Goal: Information Seeking & Learning: Learn about a topic

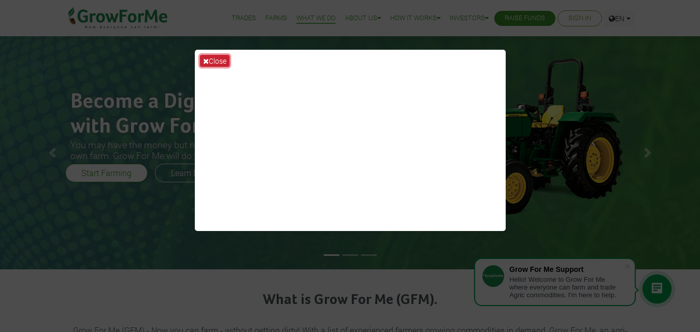
click at [216, 59] on button "Close" at bounding box center [215, 61] width 30 height 12
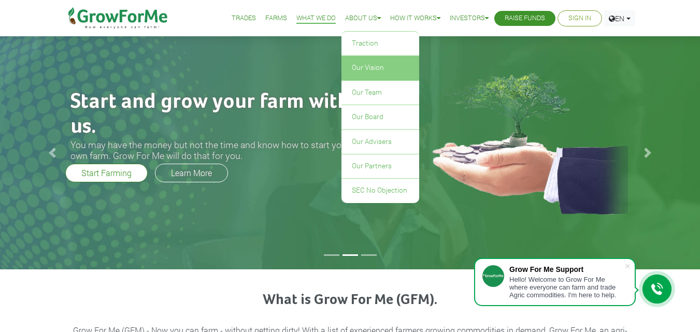
click at [359, 67] on link "Our Vision" at bounding box center [381, 68] width 78 height 24
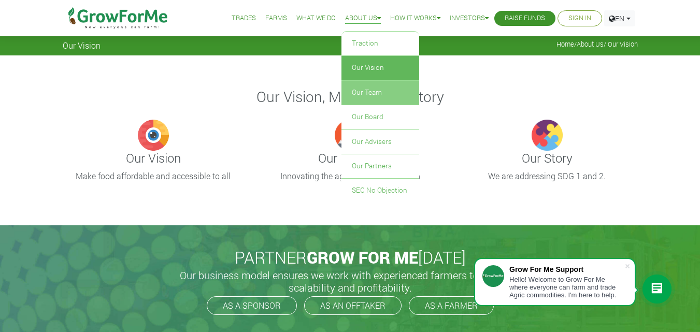
click at [361, 93] on link "Our Team" at bounding box center [381, 93] width 78 height 24
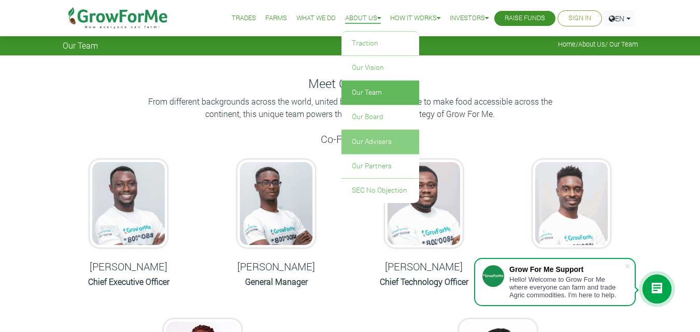
click at [362, 142] on link "Our Advisers" at bounding box center [381, 142] width 78 height 24
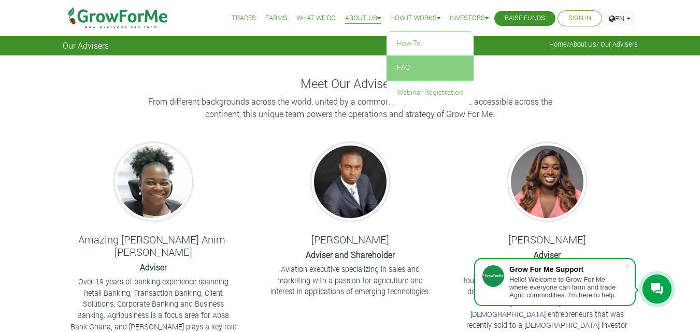
click at [399, 68] on link "FAQ" at bounding box center [430, 68] width 87 height 24
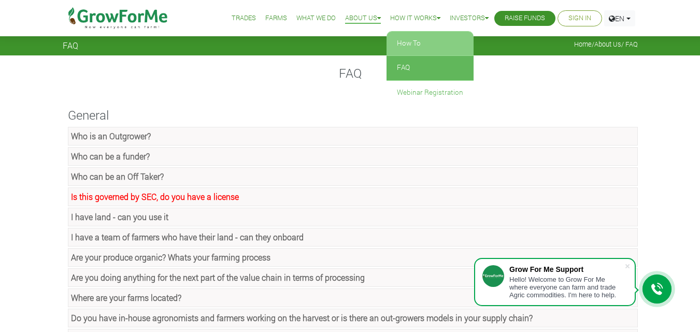
click at [415, 41] on link "How To" at bounding box center [430, 44] width 87 height 24
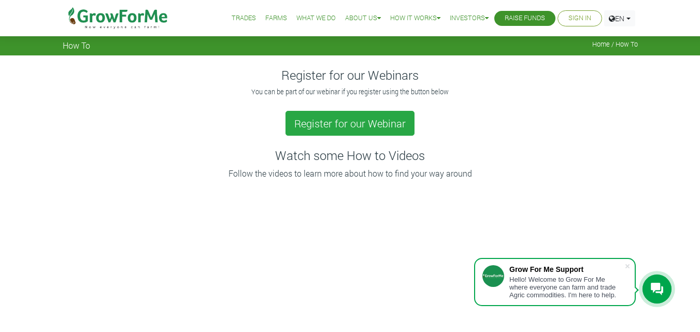
click at [236, 14] on link "Trades" at bounding box center [244, 18] width 24 height 11
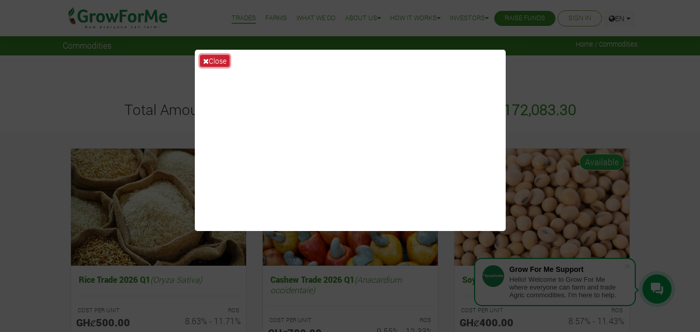
click at [212, 58] on button "Close" at bounding box center [215, 61] width 30 height 12
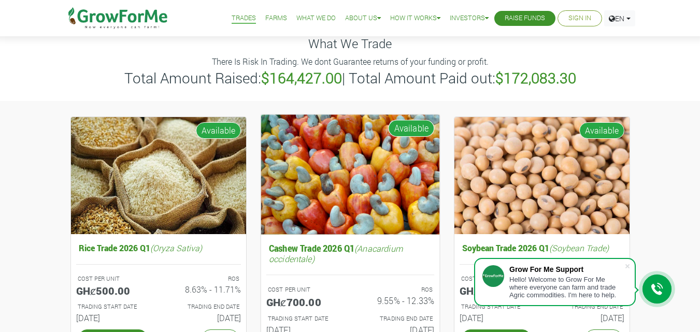
scroll to position [30, 0]
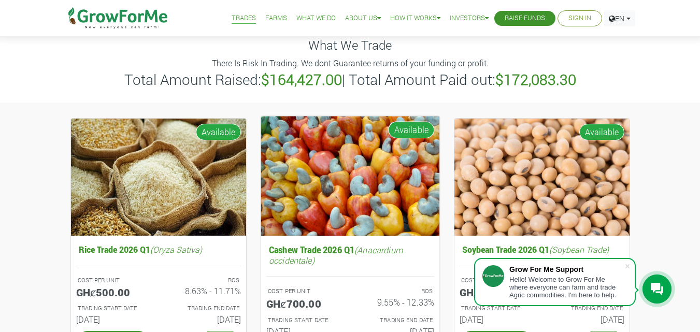
click at [352, 182] on img at bounding box center [350, 176] width 179 height 120
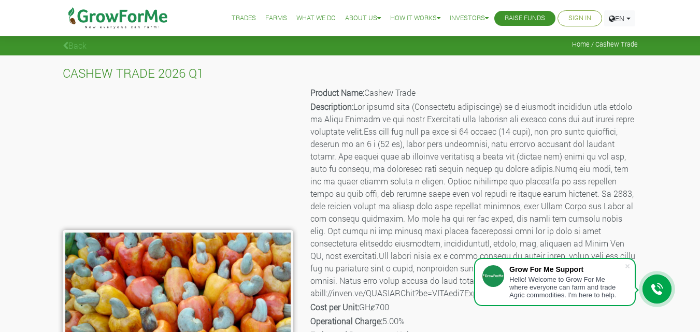
click at [237, 17] on link "Trades" at bounding box center [244, 18] width 24 height 11
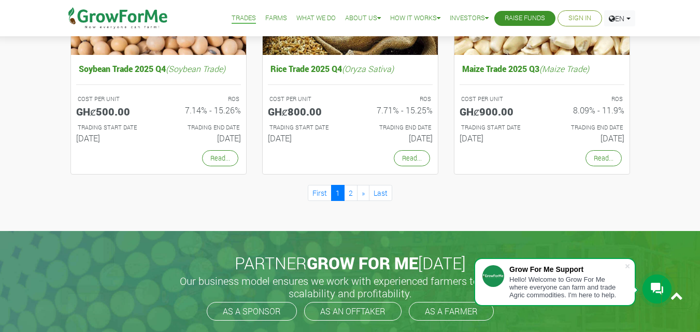
scroll to position [1002, 0]
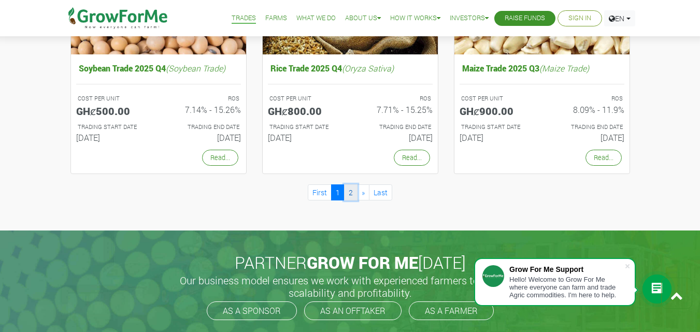
click at [351, 194] on link "2" at bounding box center [350, 192] width 13 height 16
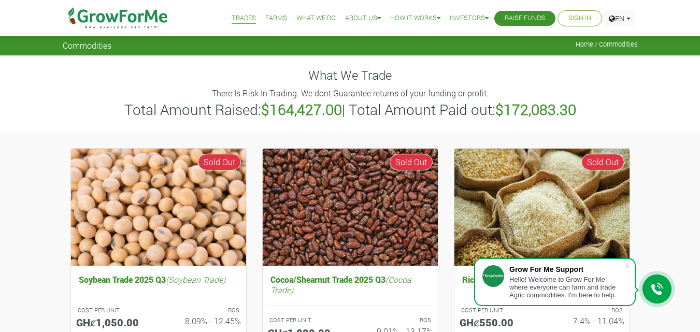
click at [265, 18] on link "Farms" at bounding box center [276, 18] width 22 height 11
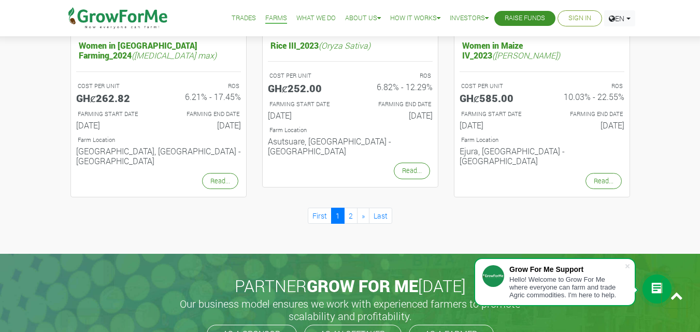
scroll to position [1160, 0]
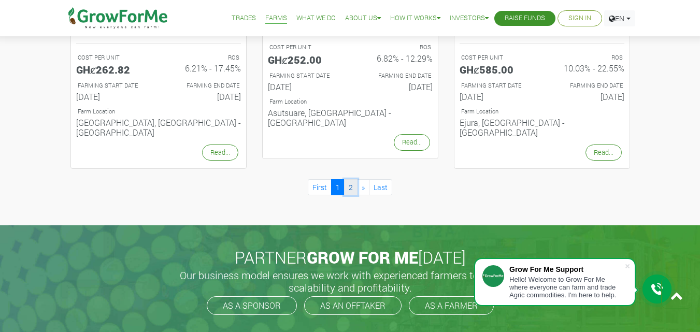
click at [351, 179] on link "2" at bounding box center [350, 187] width 13 height 16
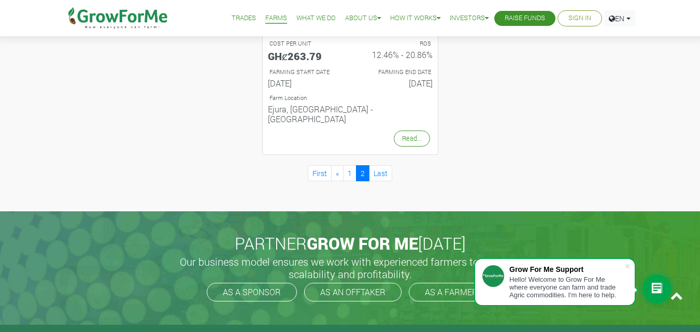
scroll to position [576, 0]
click at [381, 165] on link "Last" at bounding box center [380, 173] width 23 height 16
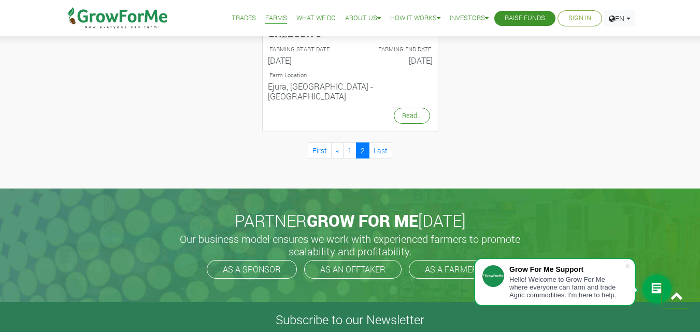
scroll to position [595, 0]
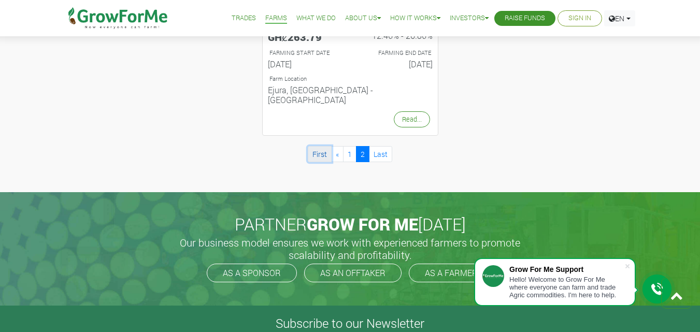
click at [321, 146] on link "First" at bounding box center [320, 154] width 24 height 16
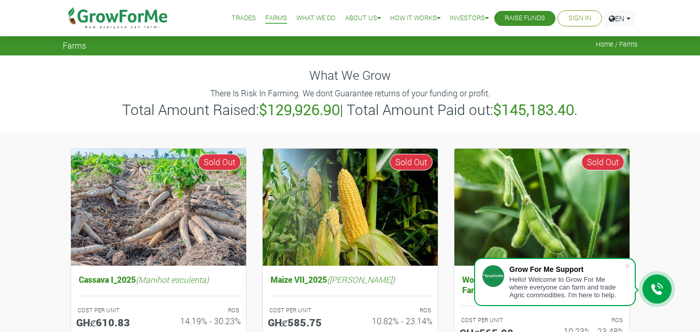
click at [312, 19] on link "What We Do" at bounding box center [315, 18] width 39 height 11
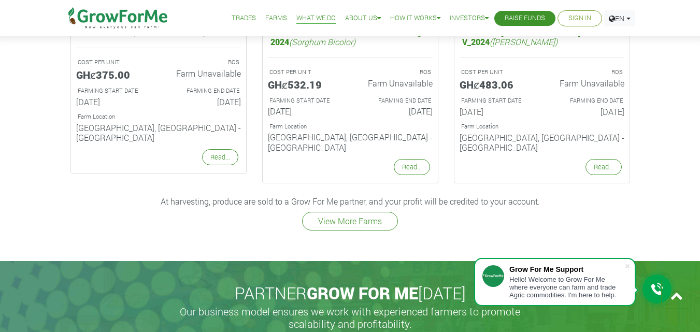
scroll to position [1424, 0]
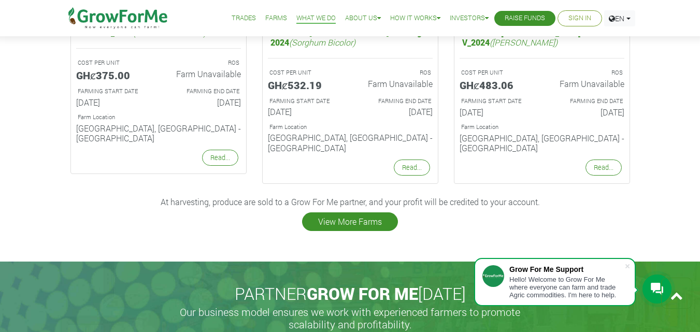
click at [345, 212] on link "View More Farms" at bounding box center [350, 221] width 96 height 19
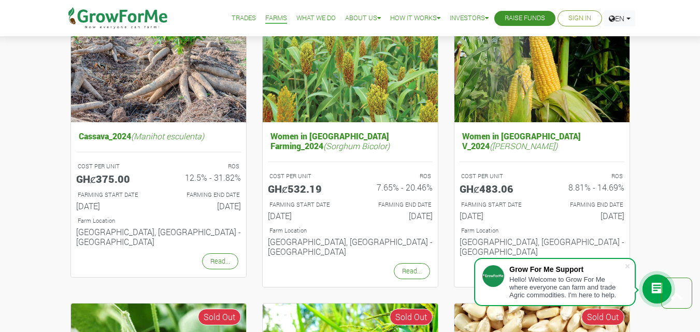
scroll to position [812, 0]
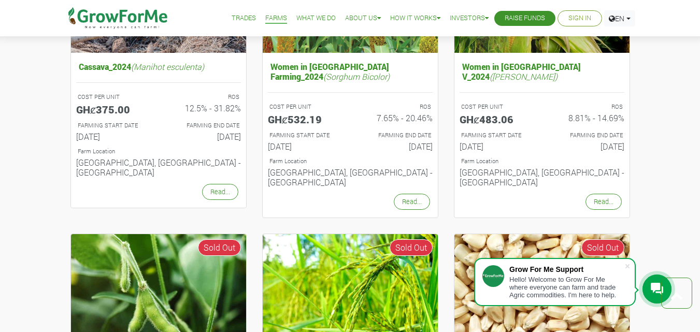
click at [345, 193] on div "Women in Sorghum Farming_2024 (Sorghum Bicolor) COST PER UNIT GHȼ532.19 ROS 7.6…" at bounding box center [350, 79] width 192 height 289
drag, startPoint x: 0, startPoint y: 0, endPoint x: 659, endPoint y: 107, distance: 667.3
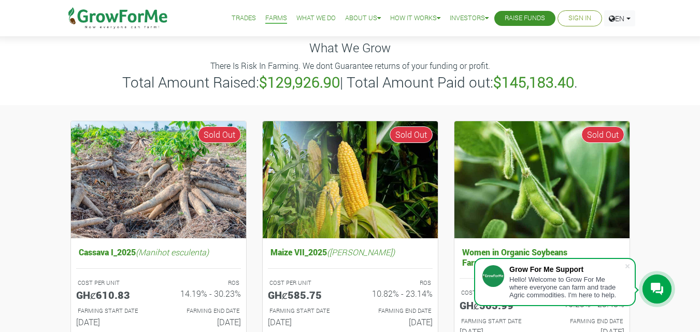
scroll to position [0, 0]
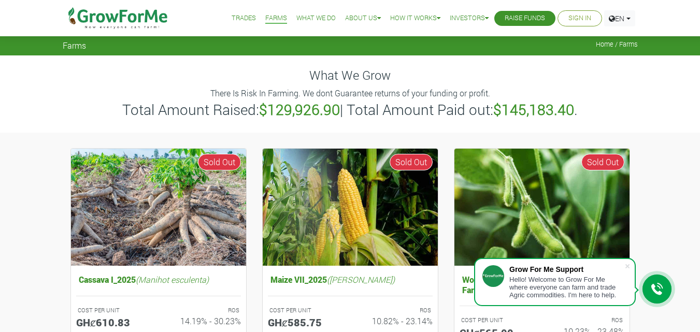
click at [657, 287] on icon at bounding box center [657, 289] width 12 height 12
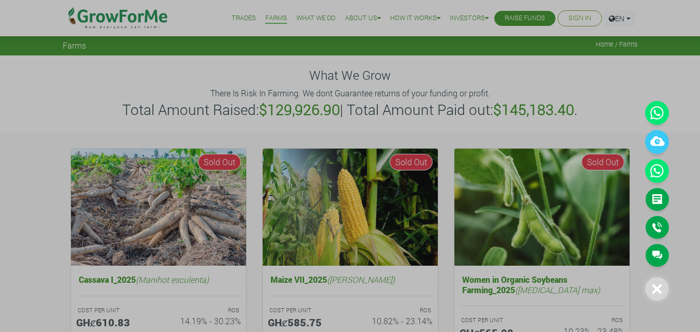
click at [657, 287] on icon at bounding box center [657, 289] width 10 height 10
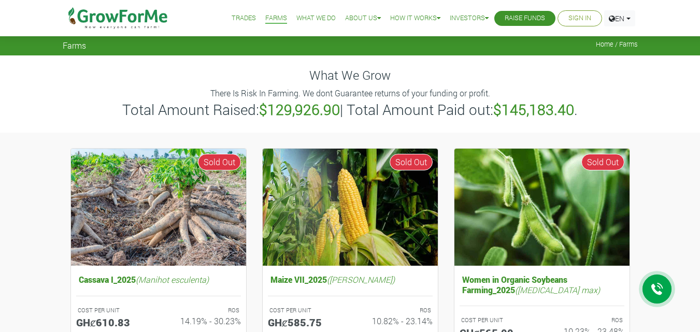
click at [313, 18] on link "What We Do" at bounding box center [315, 18] width 39 height 11
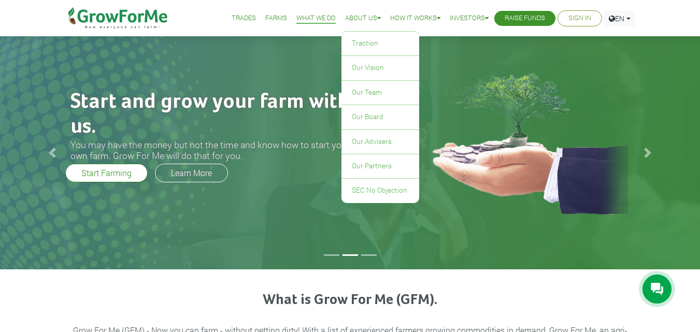
click at [353, 19] on link "About Us" at bounding box center [363, 18] width 36 height 11
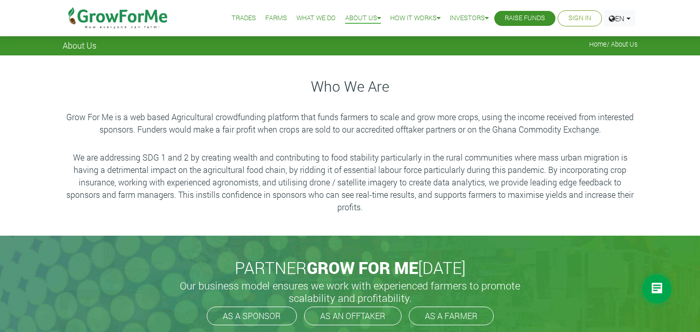
click at [265, 17] on link "Farms" at bounding box center [276, 18] width 22 height 11
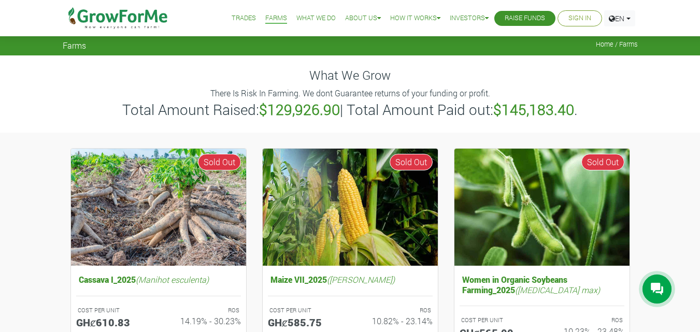
click at [236, 18] on link "Trades" at bounding box center [244, 18] width 24 height 11
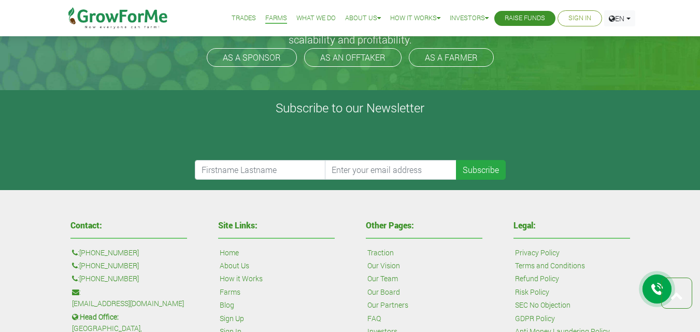
scroll to position [1071, 0]
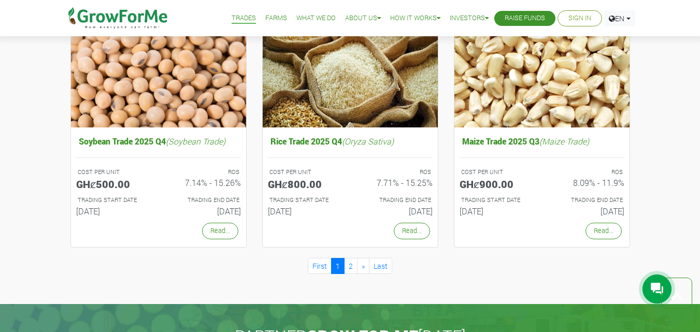
scroll to position [612, 0]
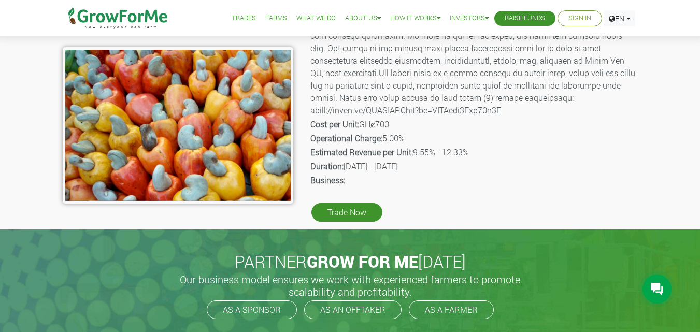
scroll to position [184, 0]
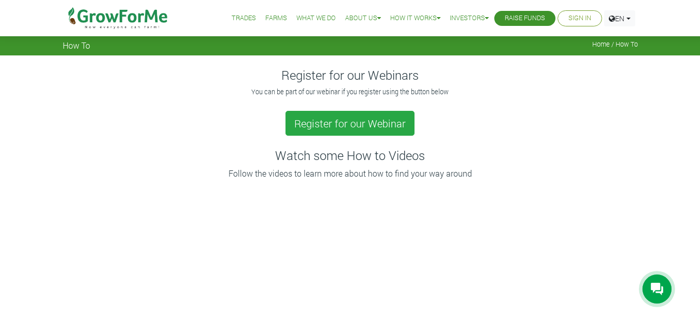
click at [622, 50] on div "How To Home / How To" at bounding box center [350, 44] width 591 height 11
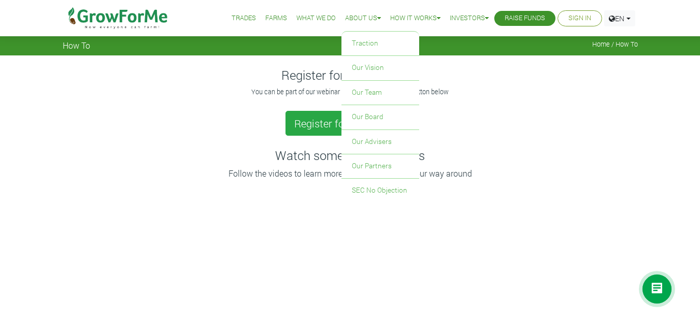
click at [359, 15] on link "About Us" at bounding box center [363, 18] width 36 height 11
click at [359, 16] on link "About Us" at bounding box center [363, 18] width 36 height 11
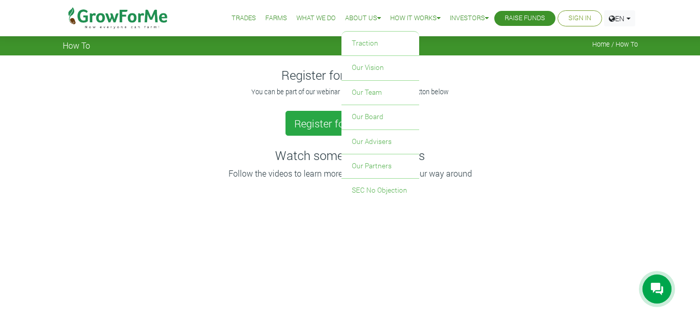
click at [354, 16] on link "About Us" at bounding box center [363, 18] width 36 height 11
